Goal: Transaction & Acquisition: Purchase product/service

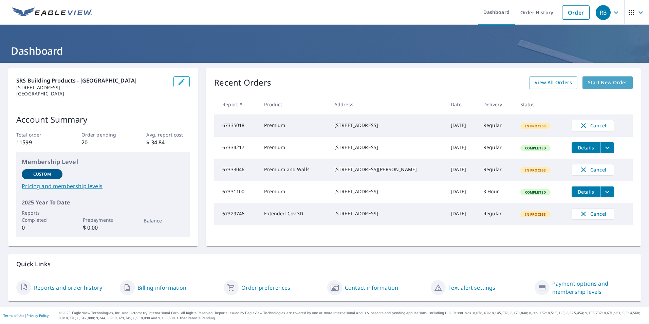
click at [598, 78] on link "Start New Order" at bounding box center [608, 82] width 50 height 13
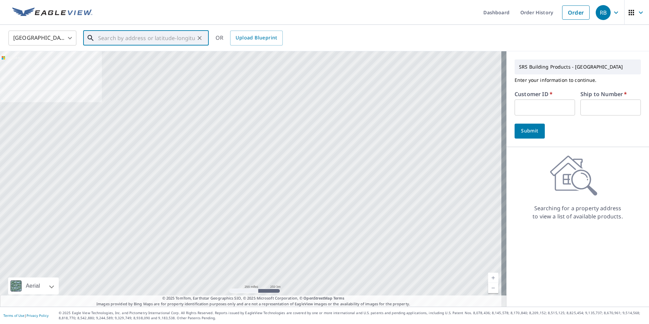
click at [100, 38] on input "text" at bounding box center [146, 38] width 97 height 19
paste input "[STREET_ADDRESS]"
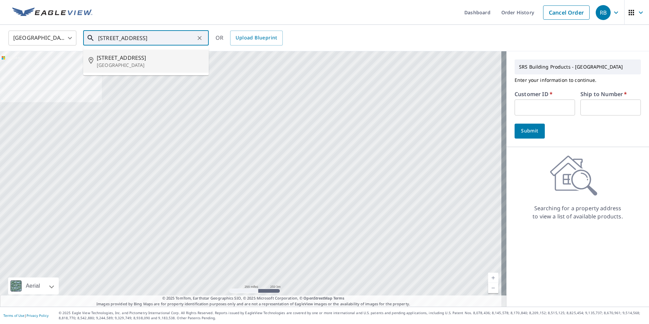
click at [147, 63] on p "[GEOGRAPHIC_DATA]" at bounding box center [150, 65] width 107 height 7
type input "[STREET_ADDRESS]"
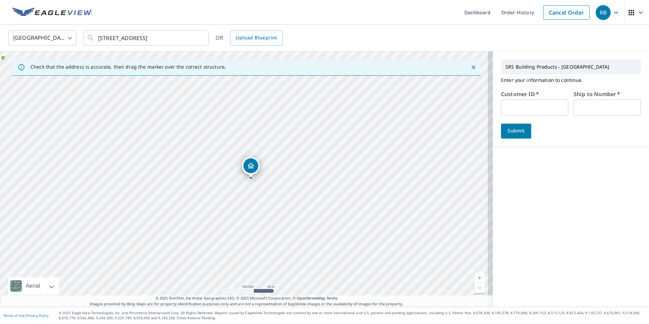
click at [535, 100] on input "text" at bounding box center [534, 108] width 67 height 16
type input "jjh307"
type input "1"
click at [512, 129] on span "Submit" at bounding box center [516, 131] width 19 height 8
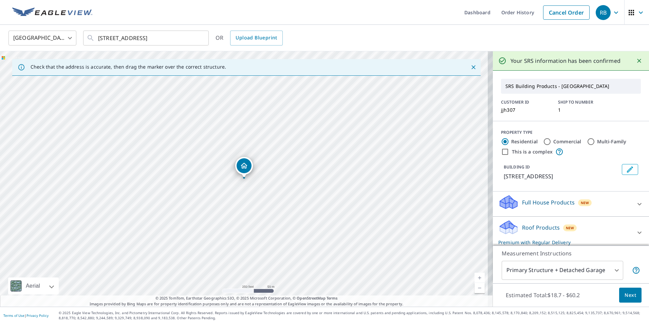
click at [625, 292] on span "Next" at bounding box center [631, 295] width 12 height 8
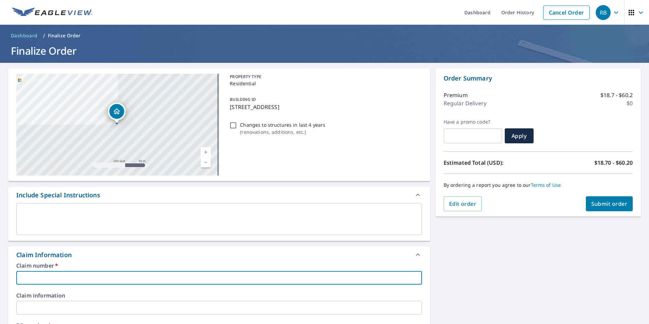
click at [29, 273] on input "text" at bounding box center [219, 278] width 406 height 14
type input "j"
checkbox input "true"
type input "jn"
checkbox input "true"
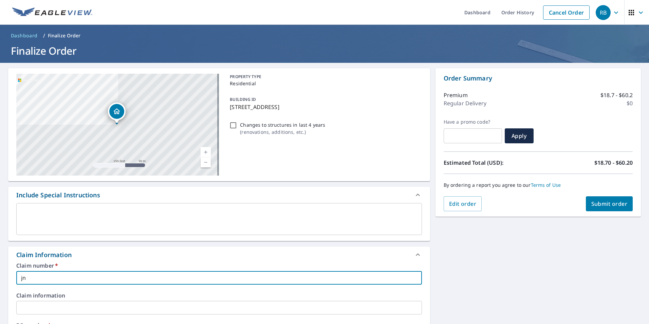
type input "jnj"
checkbox input "true"
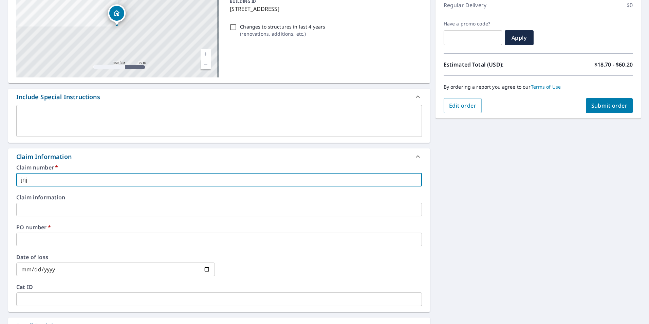
scroll to position [102, 0]
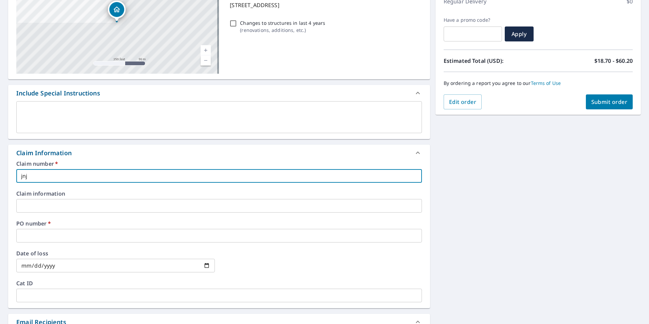
type input "jnj"
click at [42, 233] on input "text" at bounding box center [219, 236] width 406 height 14
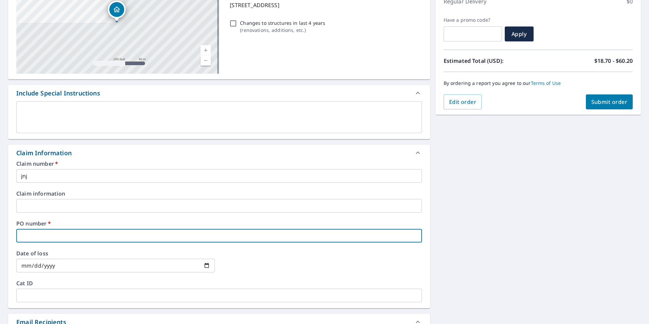
type input "j"
checkbox input "true"
type input "jn"
checkbox input "true"
type input "jnj"
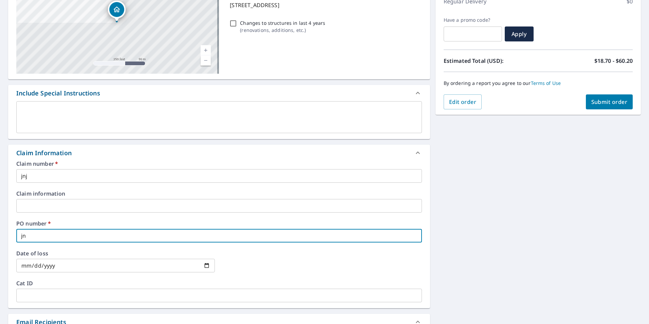
checkbox input "true"
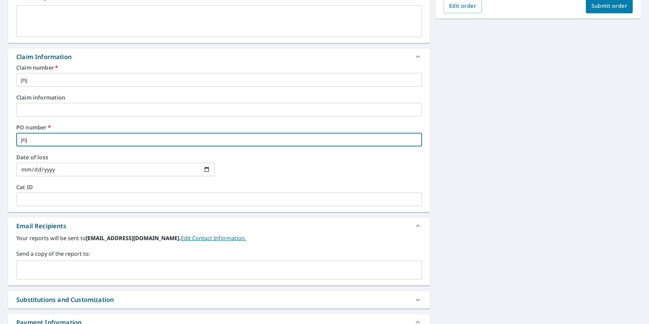
scroll to position [204, 0]
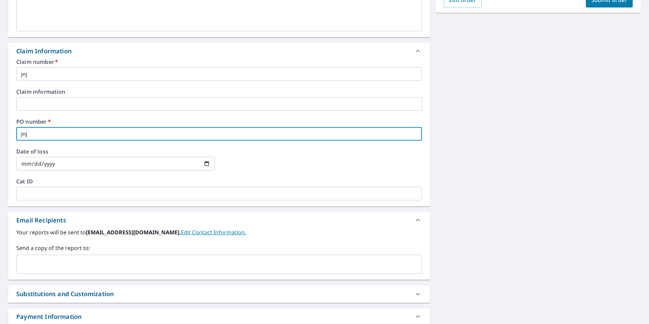
type input "jnj"
click at [20, 270] on input "text" at bounding box center [214, 264] width 390 height 13
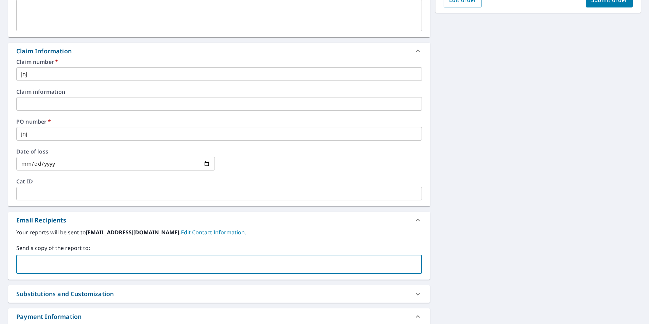
click at [26, 266] on input "text" at bounding box center [214, 264] width 390 height 13
paste input "[EMAIL_ADDRESS][PERSON_NAME][DOMAIN_NAME]"
type input "[EMAIL_ADDRESS][PERSON_NAME][DOMAIN_NAME]"
checkbox input "true"
click at [143, 262] on input "text" at bounding box center [276, 264] width 266 height 13
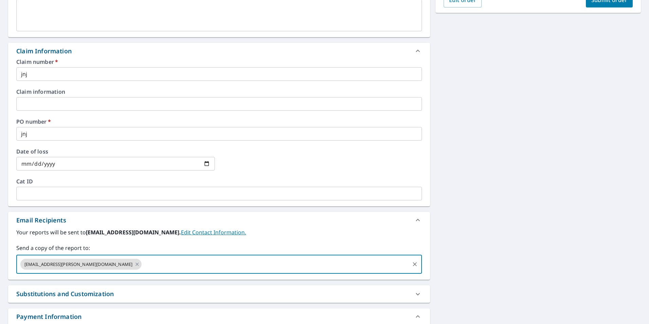
paste input "[PERSON_NAME][EMAIL_ADDRESS][PERSON_NAME][DOMAIN_NAME]"
type input "[PERSON_NAME][EMAIL_ADDRESS][PERSON_NAME][DOMAIN_NAME]"
checkbox input "true"
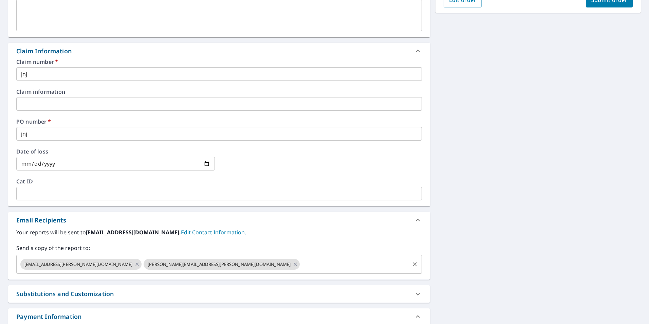
click at [301, 266] on input "text" at bounding box center [355, 264] width 108 height 13
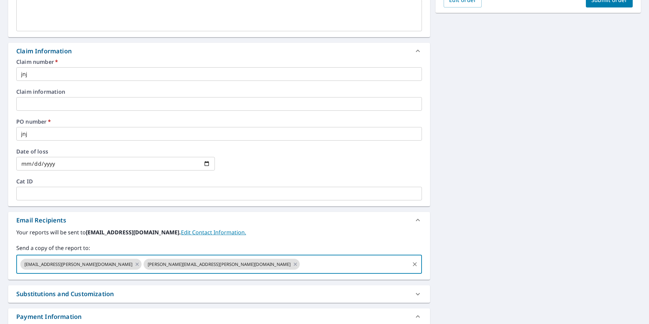
paste input "[PERSON_NAME][EMAIL_ADDRESS][DOMAIN_NAME]"
type input "[PERSON_NAME][EMAIL_ADDRESS][DOMAIN_NAME]"
checkbox input "true"
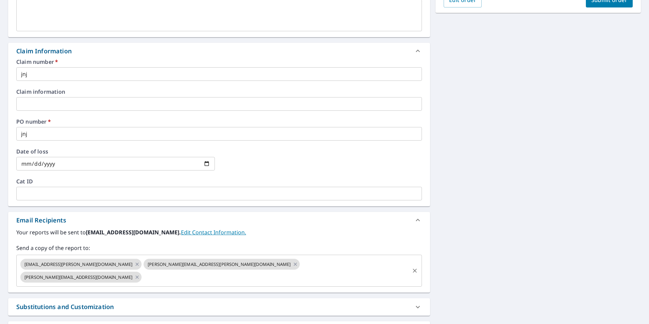
click at [260, 271] on input "text" at bounding box center [276, 277] width 266 height 13
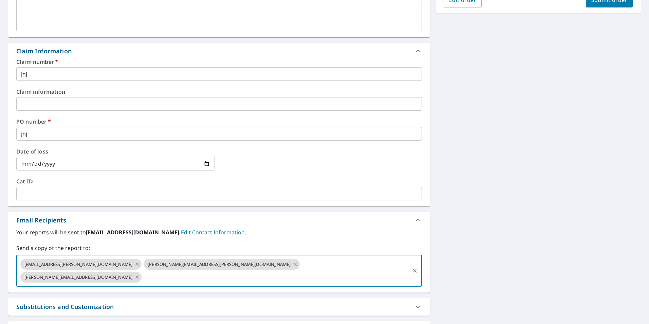
paste input "[PERSON_NAME][EMAIL_ADDRESS][DOMAIN_NAME]"
type input "[PERSON_NAME][EMAIL_ADDRESS][DOMAIN_NAME]"
checkbox input "true"
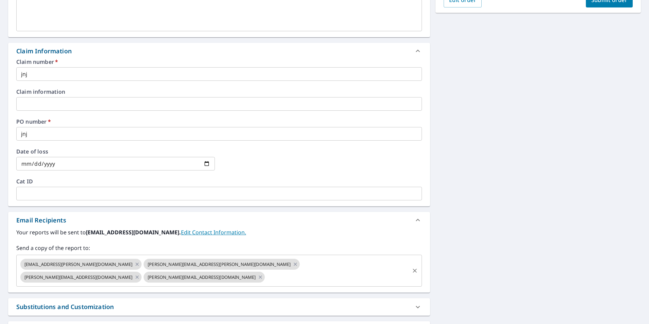
click at [307, 271] on input "text" at bounding box center [337, 277] width 143 height 13
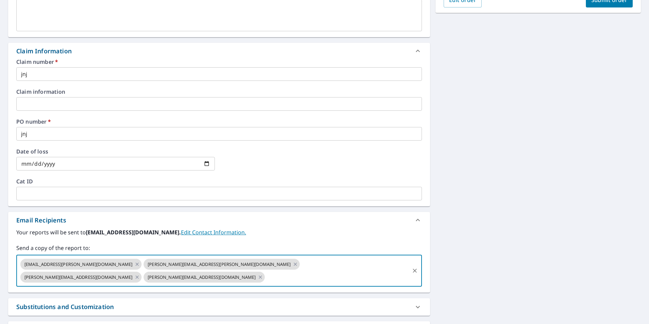
paste input "[PERSON_NAME][EMAIL_ADDRESS][DOMAIN_NAME]"
type input "[PERSON_NAME][EMAIL_ADDRESS][DOMAIN_NAME]"
click at [611, 3] on span "Submit order" at bounding box center [610, -1] width 36 height 7
checkbox input "true"
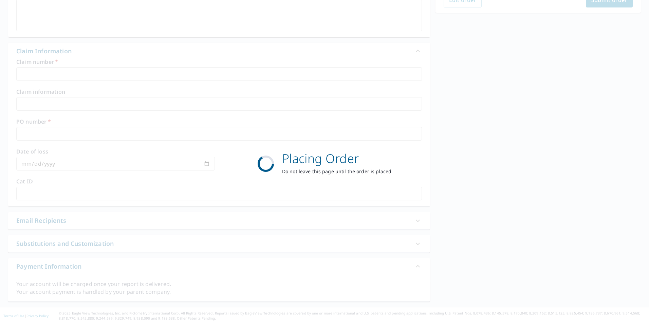
scroll to position [76, 0]
